Goal: Navigation & Orientation: Find specific page/section

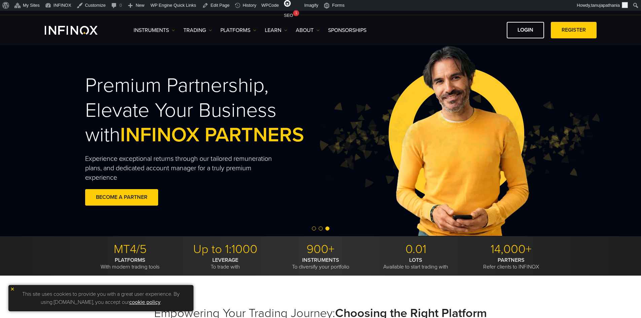
click at [320, 227] on span "Go to slide 2" at bounding box center [321, 228] width 4 height 4
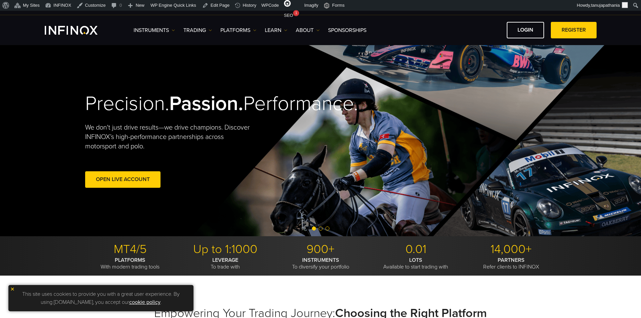
click at [321, 229] on span "Go to slide 2" at bounding box center [321, 228] width 4 height 4
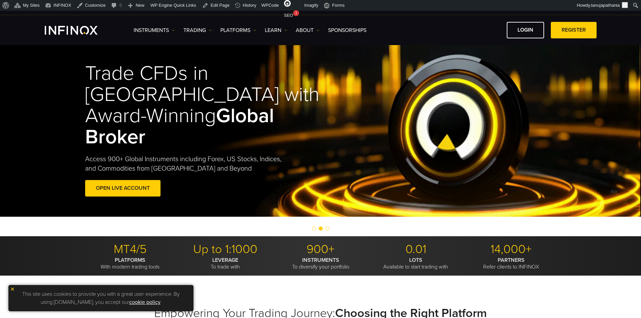
click at [327, 228] on span "Go to slide 3" at bounding box center [327, 228] width 4 height 4
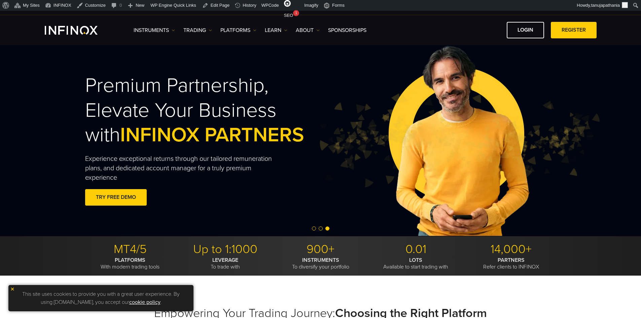
click at [322, 228] on span "Go to slide 2" at bounding box center [321, 228] width 4 height 4
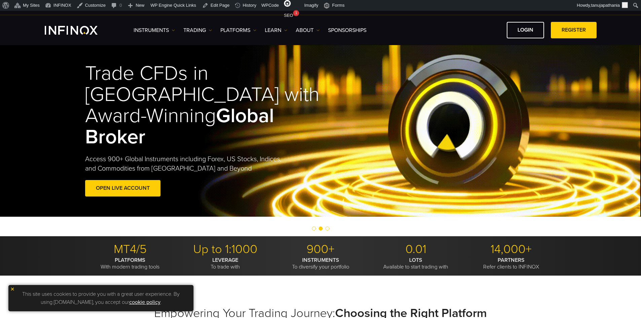
click at [312, 228] on span "Go to slide 1" at bounding box center [314, 228] width 4 height 4
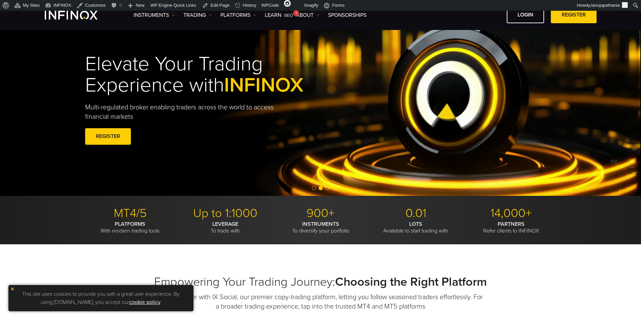
click at [327, 187] on span "Go to slide 3" at bounding box center [327, 188] width 4 height 4
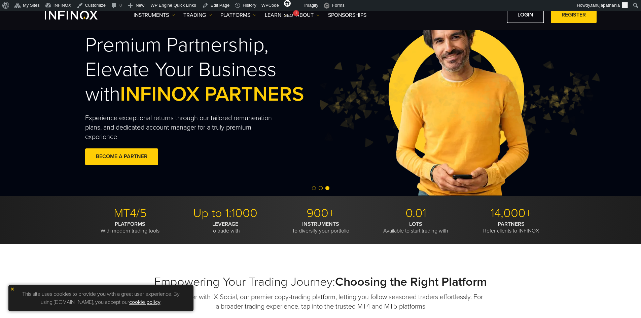
click at [320, 187] on span "Go to slide 2" at bounding box center [321, 188] width 4 height 4
click at [296, 66] on h2 "Premium Partnership, Elevate Your Business with INFINOX PARTNERS" at bounding box center [210, 70] width 250 height 74
click at [341, 58] on img at bounding box center [458, 100] width 283 height 94
click at [320, 185] on div at bounding box center [320, 188] width 641 height 8
click at [320, 187] on span "Go to slide 2" at bounding box center [321, 188] width 4 height 4
